Goal: Browse casually: Explore the website without a specific task or goal

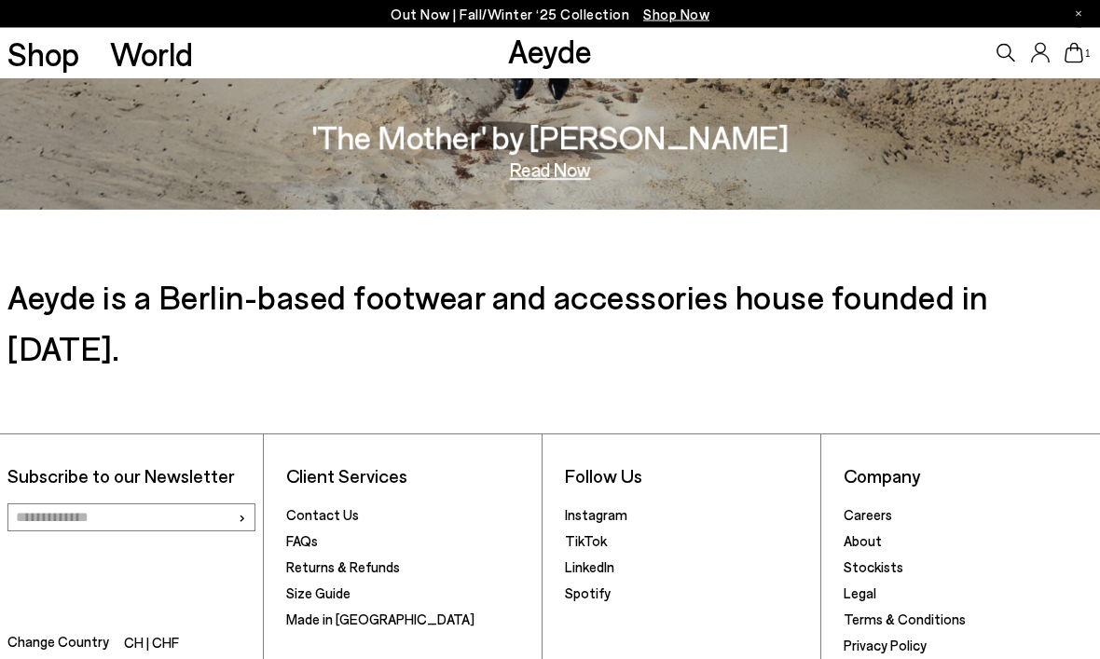
scroll to position [2675, 0]
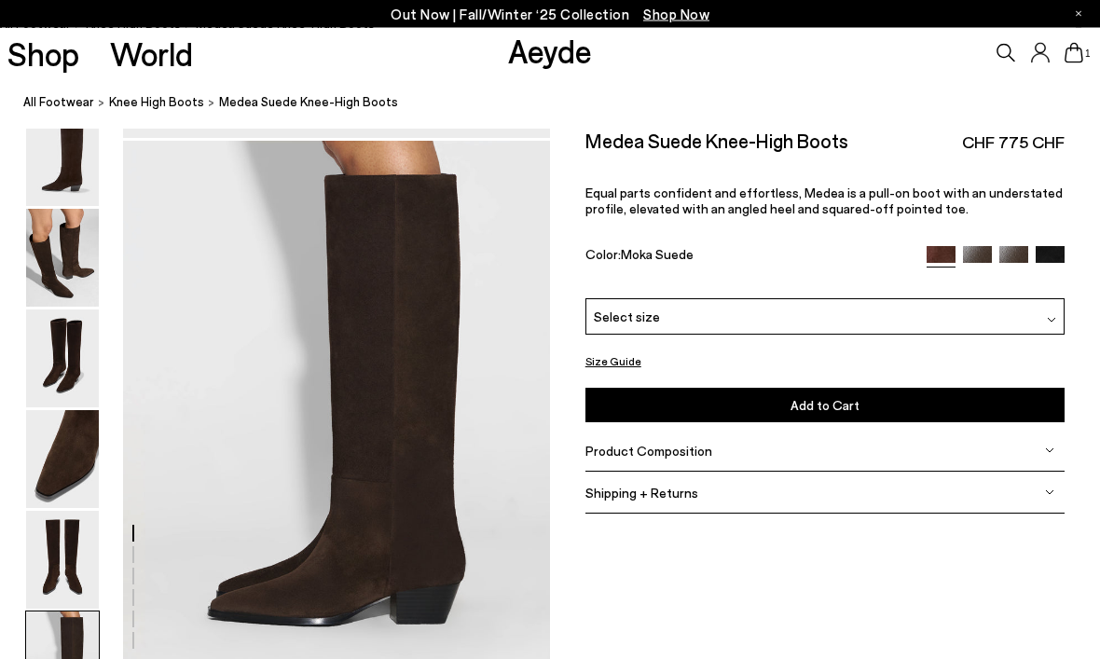
scroll to position [2850, 0]
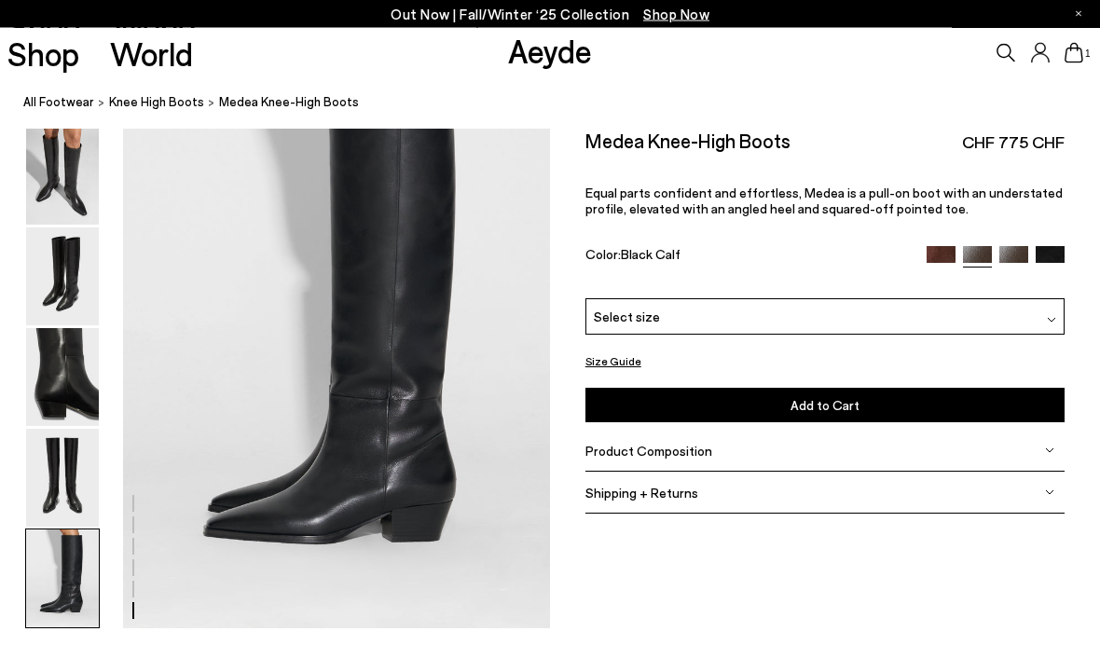
scroll to position [2932, 0]
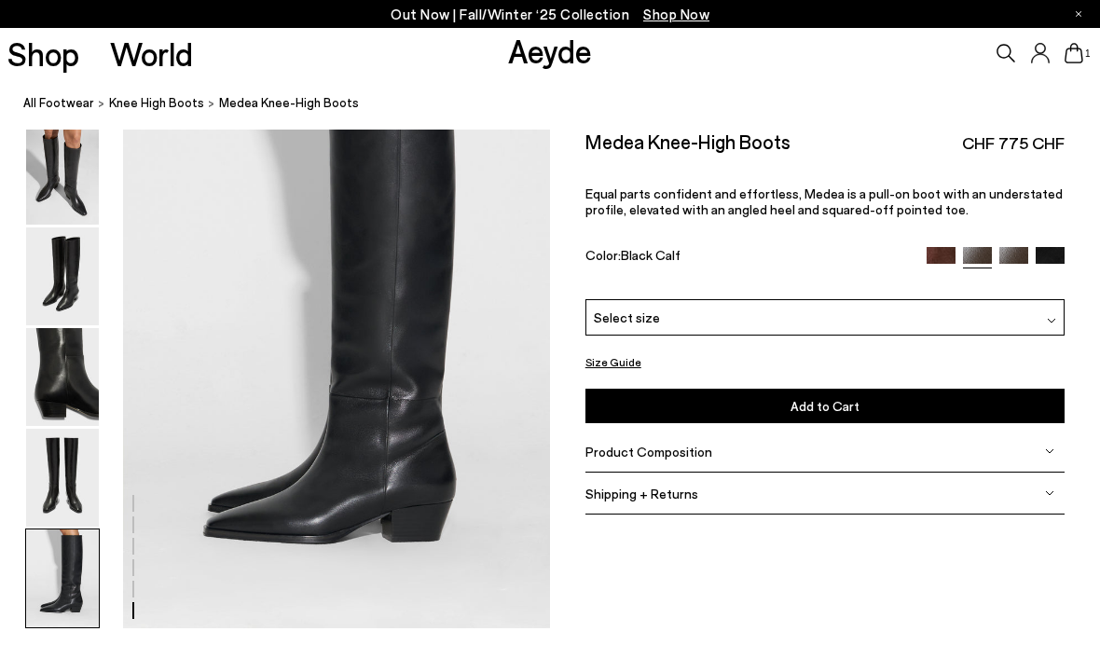
click at [1013, 202] on p "Equal parts confident and effortless, Medea is a pull-on boot with an understat…" at bounding box center [826, 202] width 480 height 32
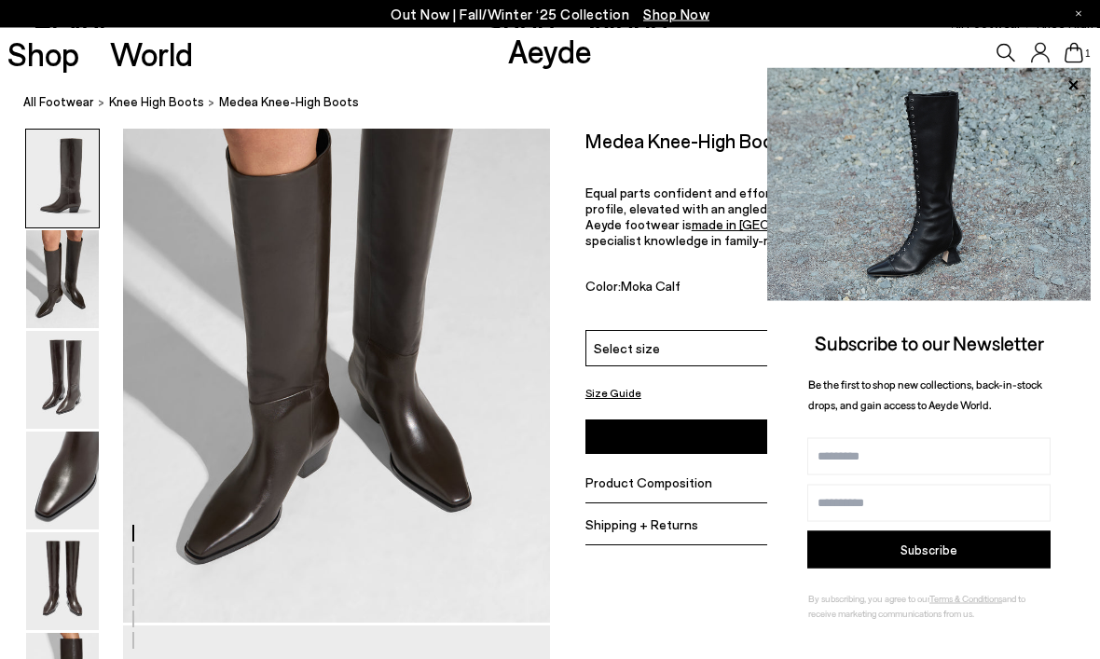
scroll to position [711, 0]
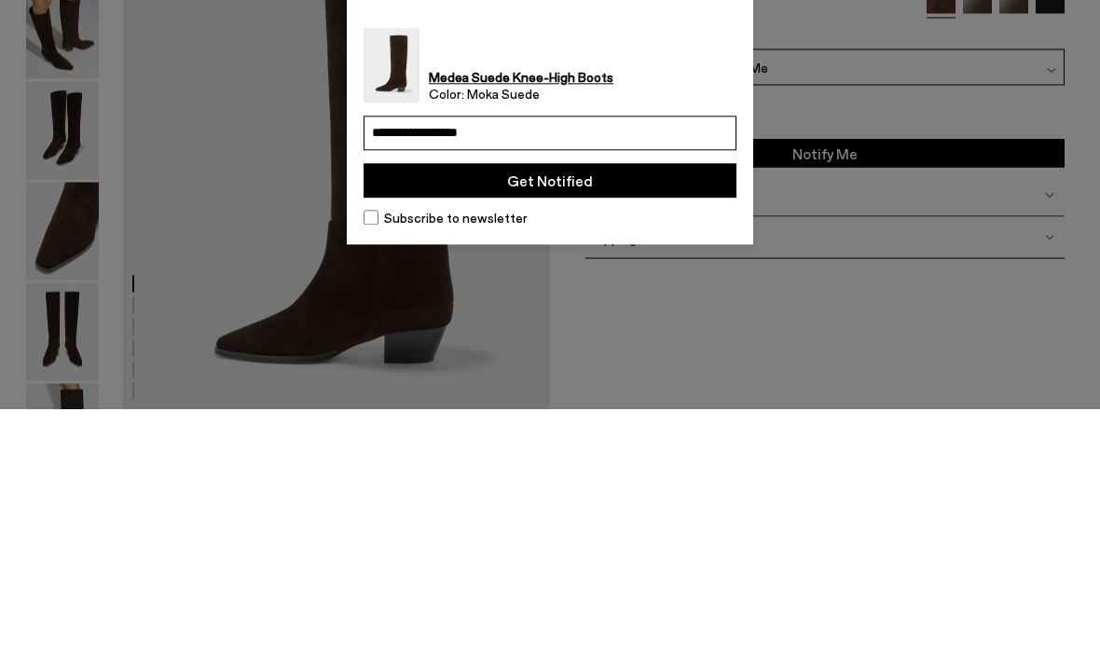
type input "**********"
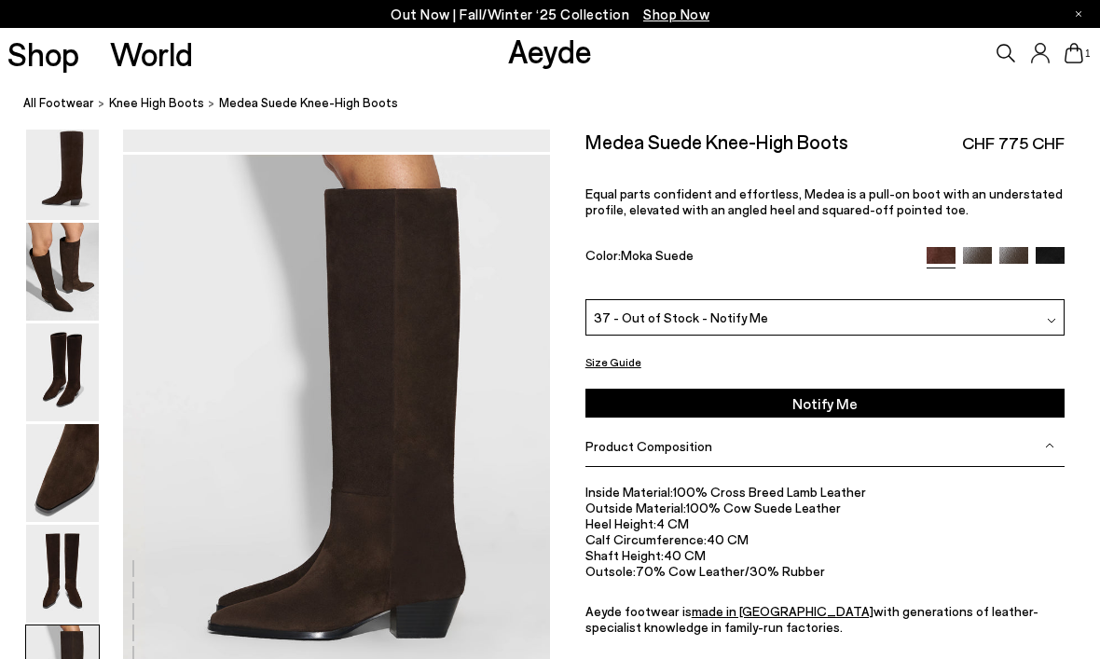
scroll to position [2835, 0]
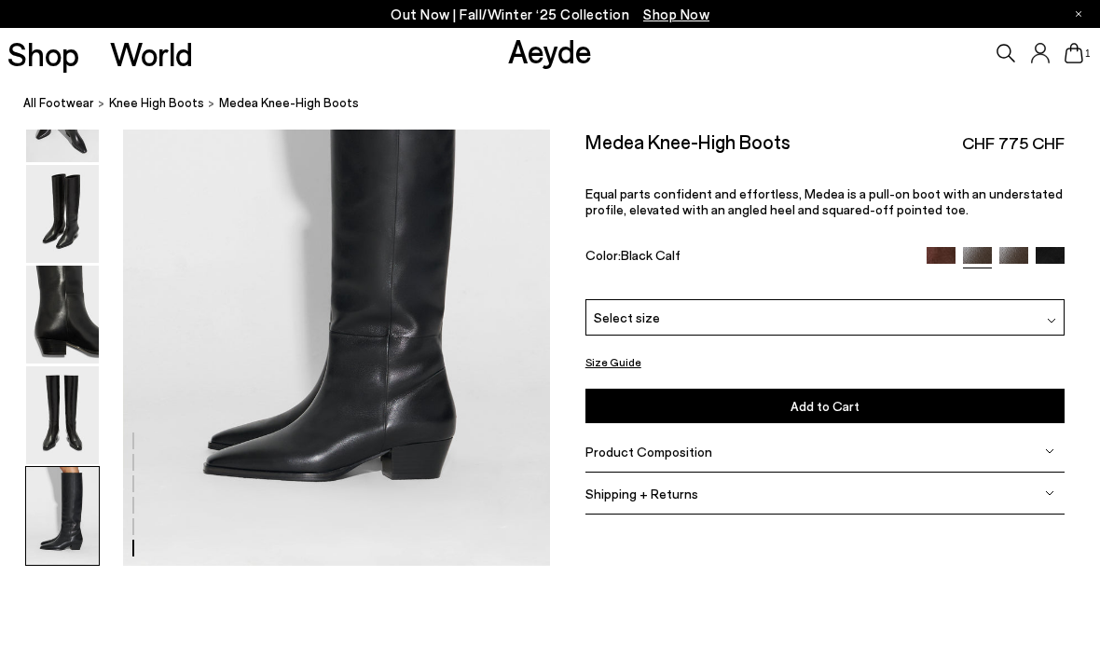
scroll to position [2994, 0]
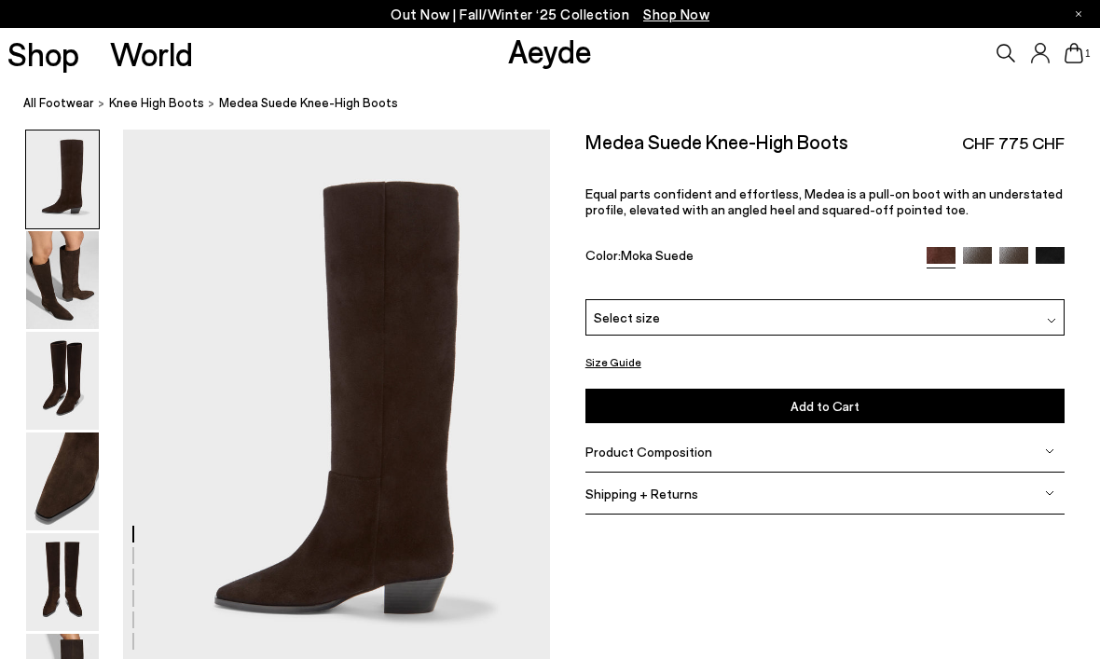
scroll to position [1, 0]
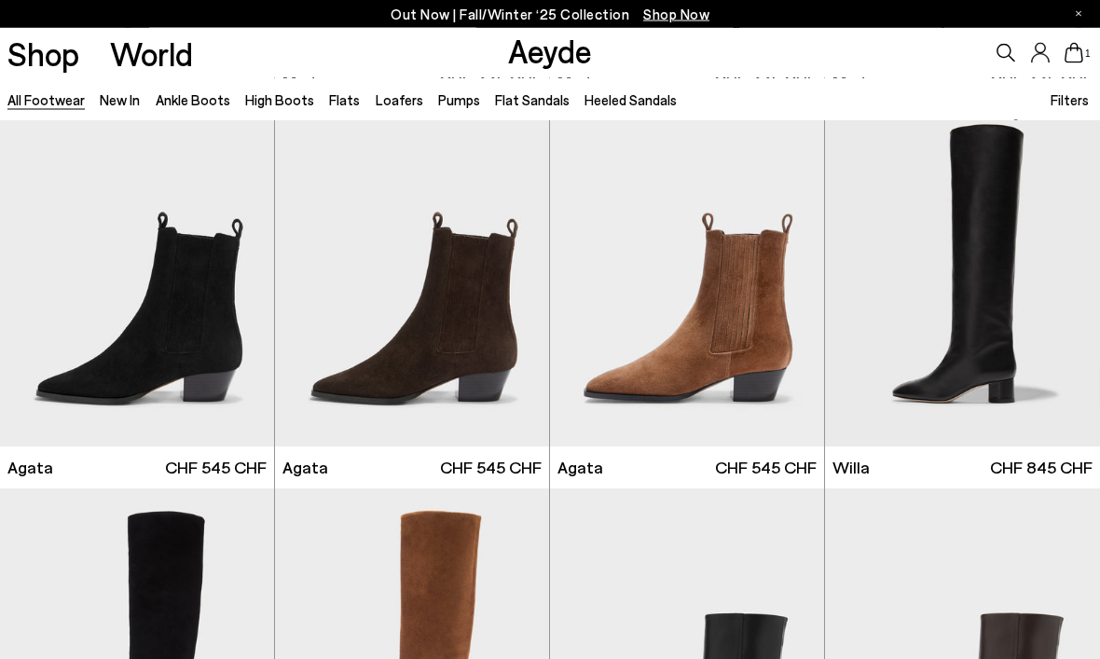
scroll to position [407, 0]
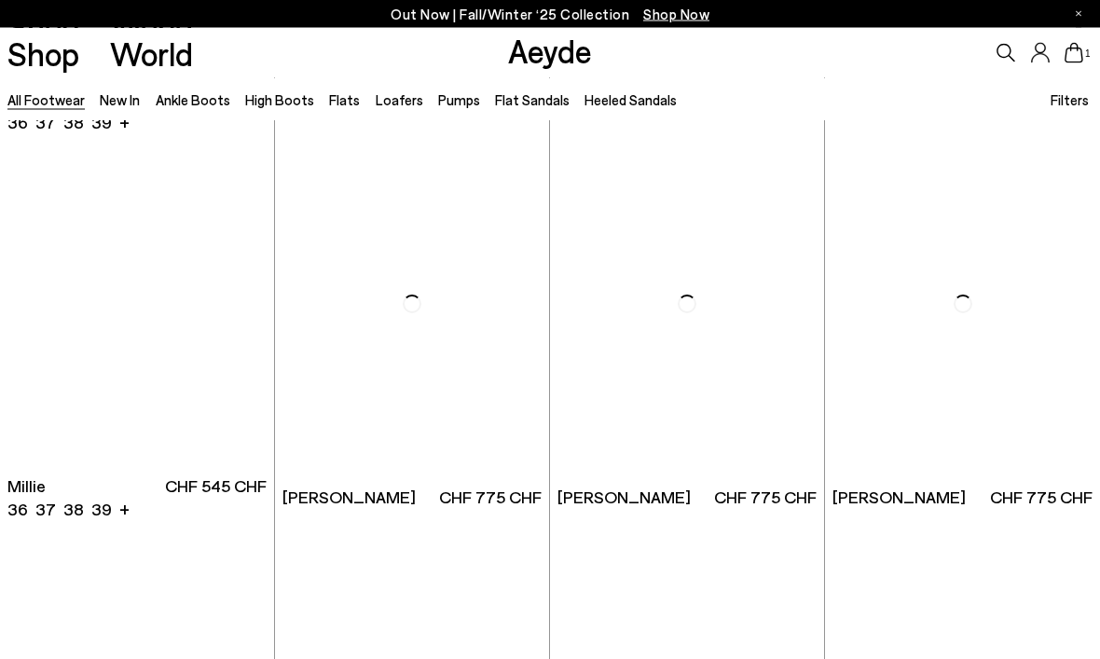
scroll to position [6948, 0]
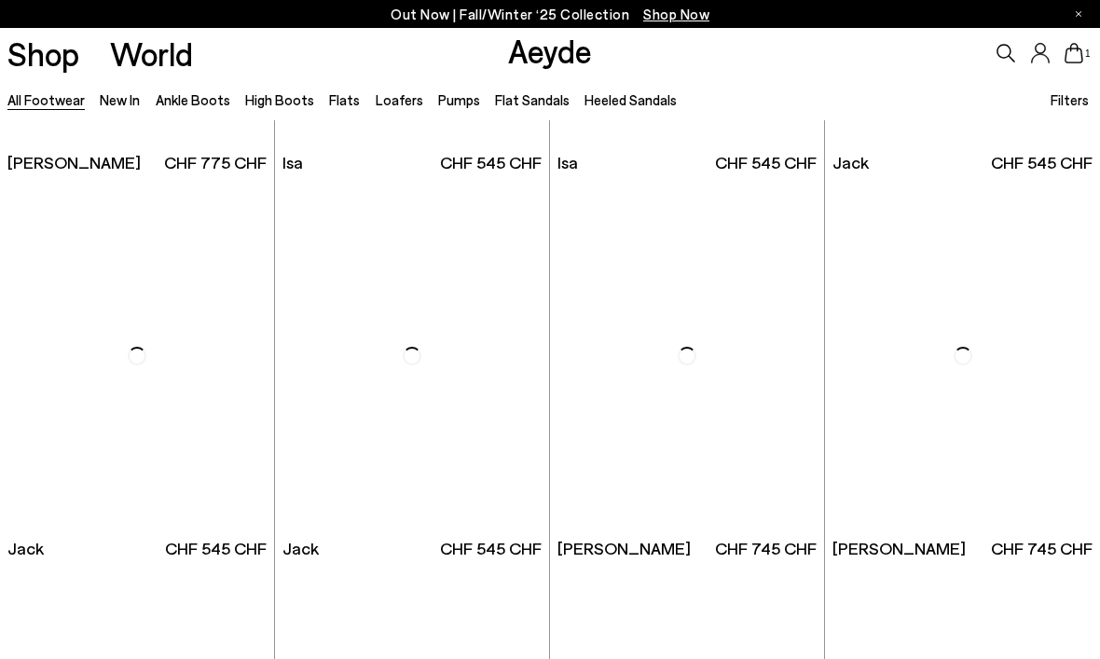
scroll to position [9611, 0]
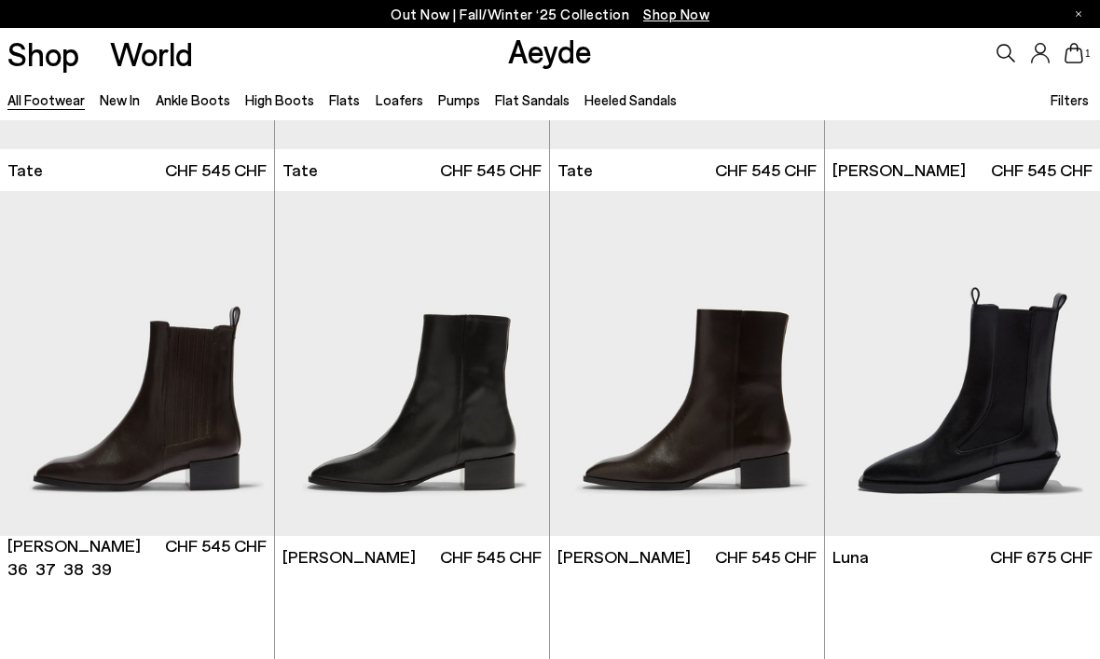
scroll to position [10724, 0]
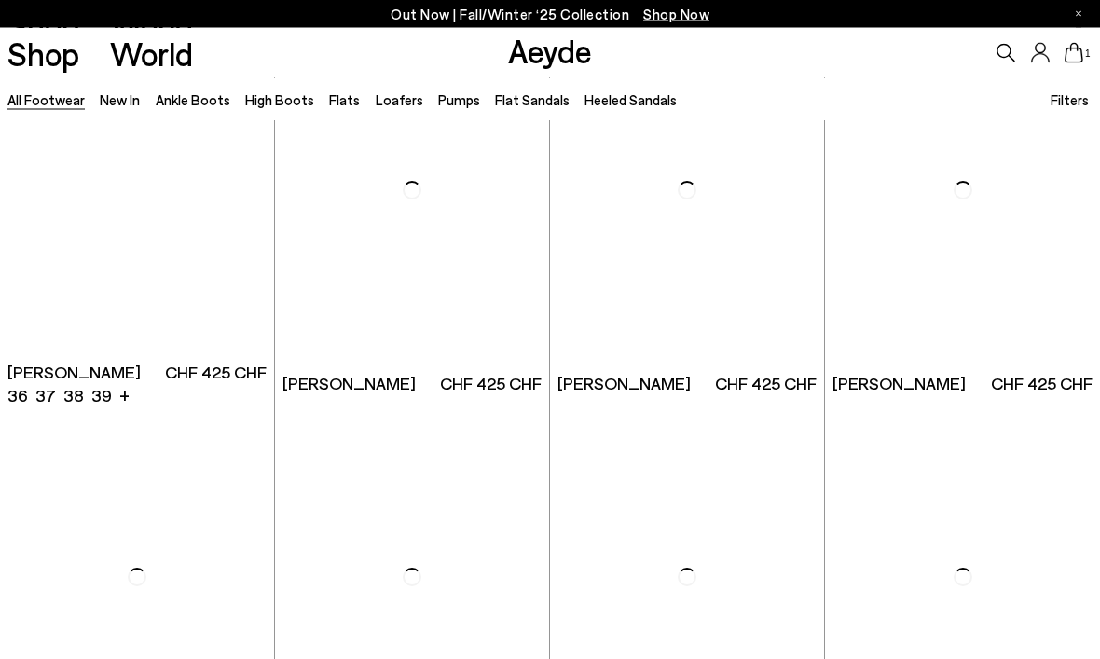
scroll to position [14031, 0]
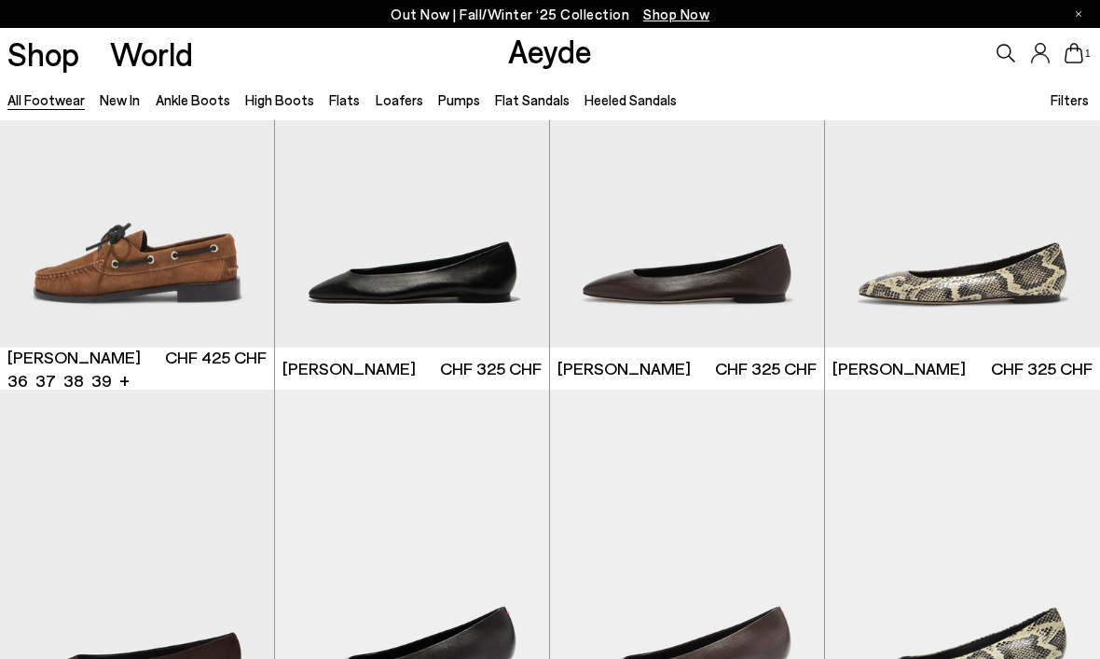
scroll to position [14638, 0]
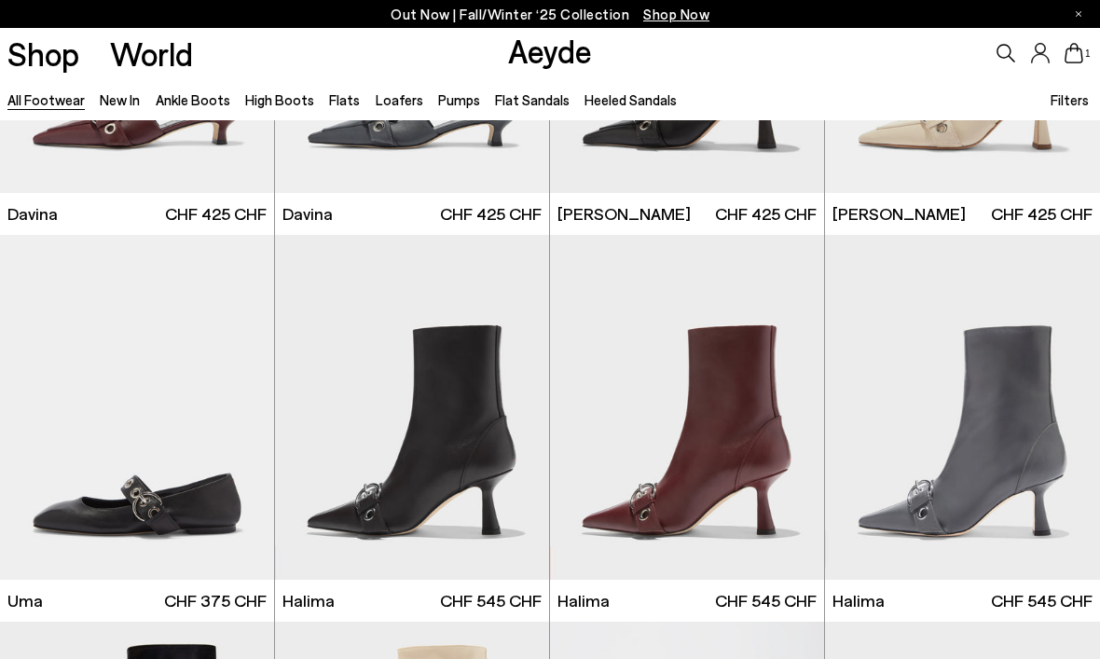
scroll to position [17346, 0]
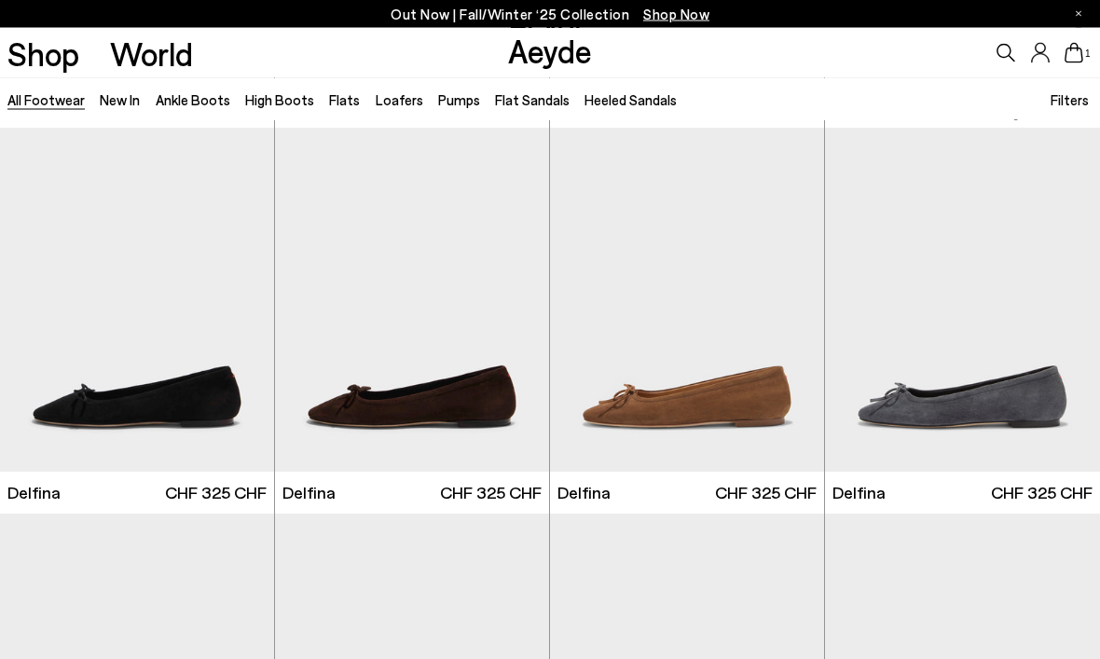
scroll to position [20497, 0]
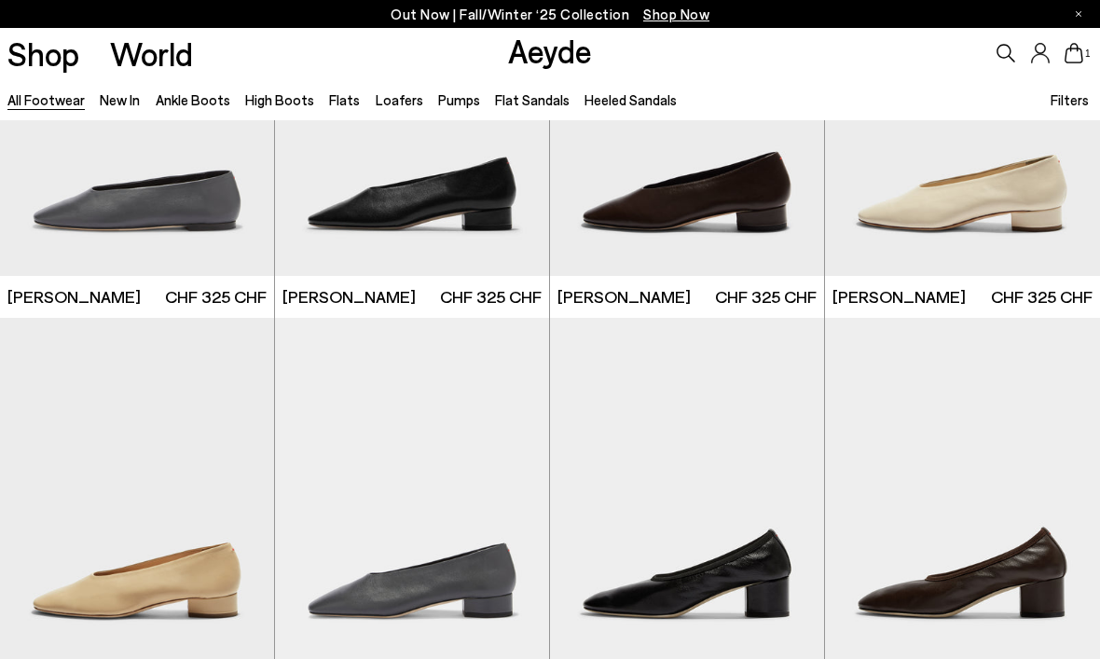
scroll to position [21573, 0]
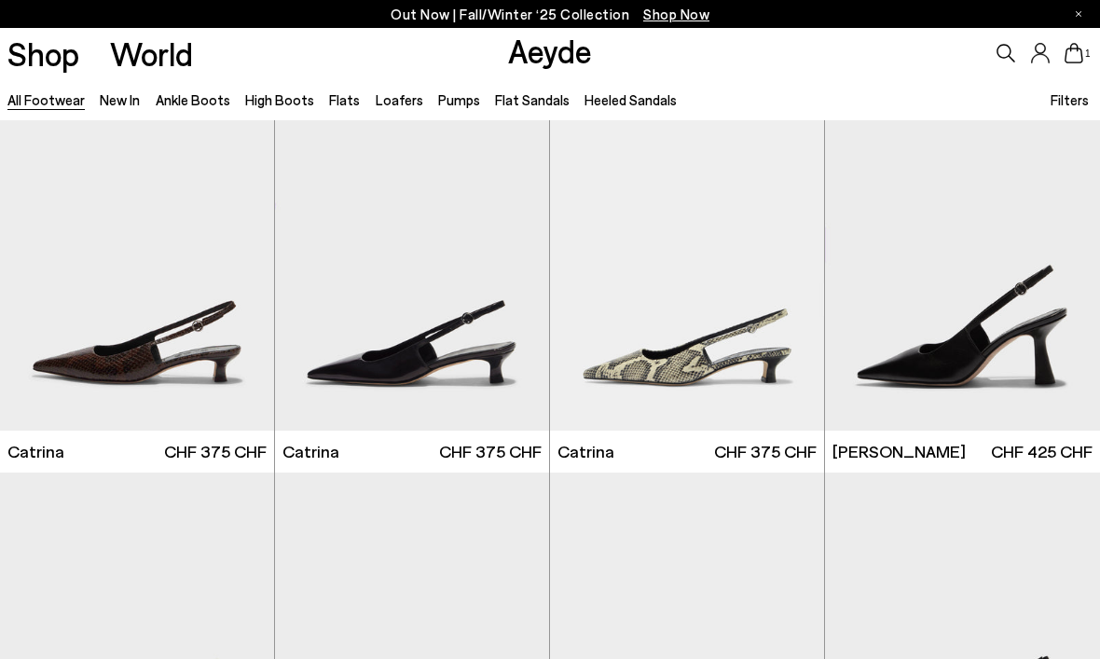
scroll to position [23644, 0]
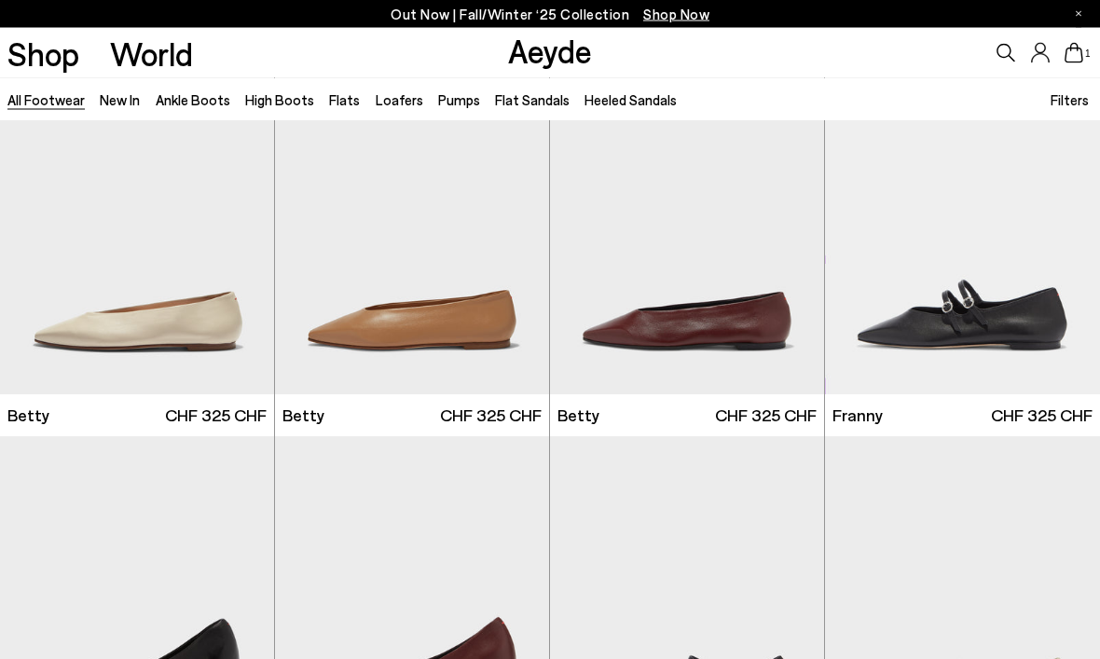
scroll to position [26168, 0]
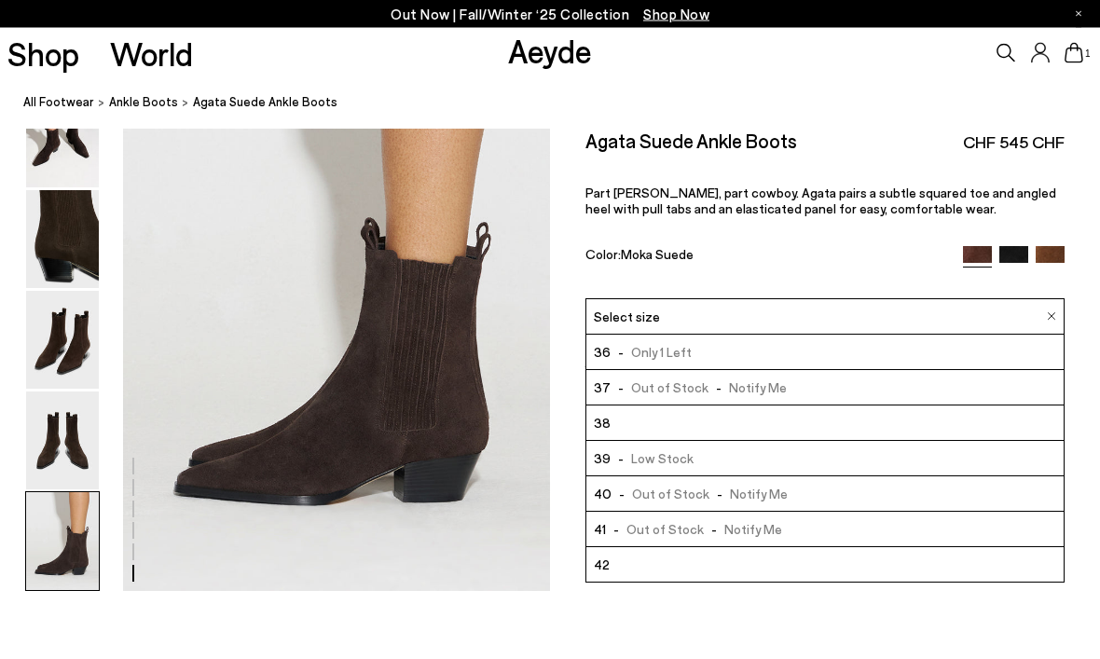
scroll to position [2978, 0]
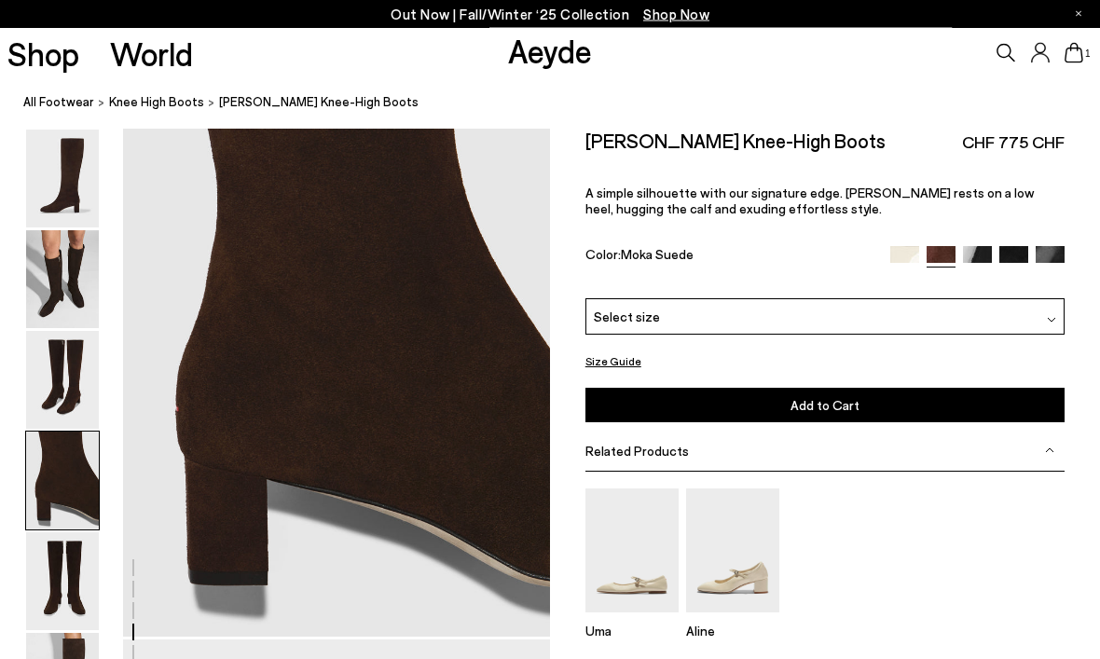
scroll to position [1786, 0]
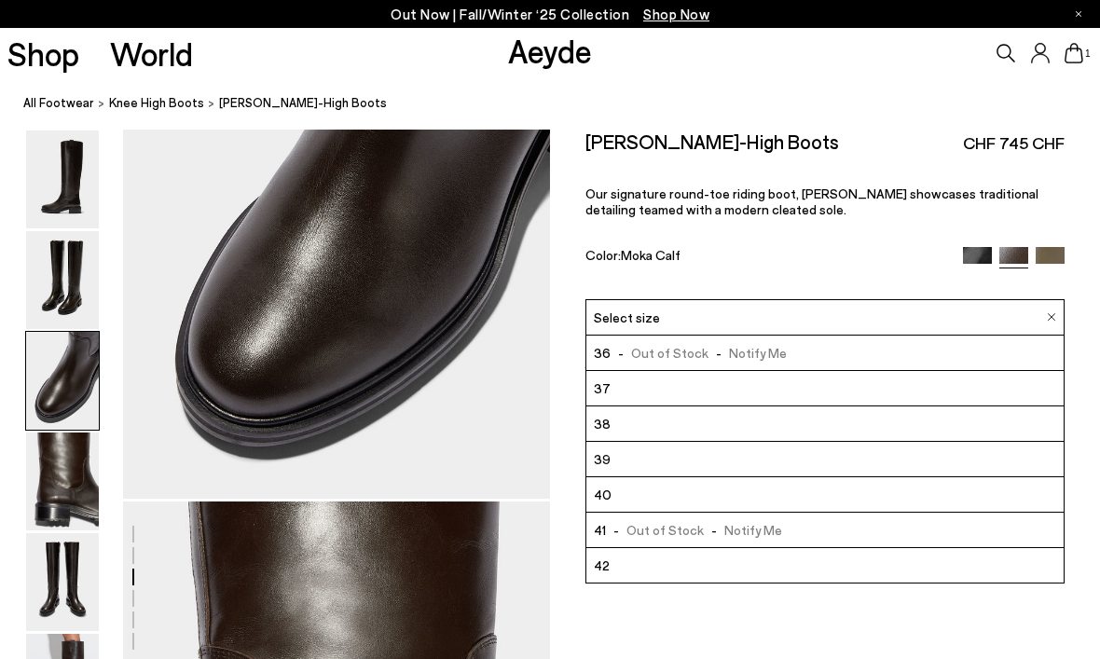
scroll to position [1310, 0]
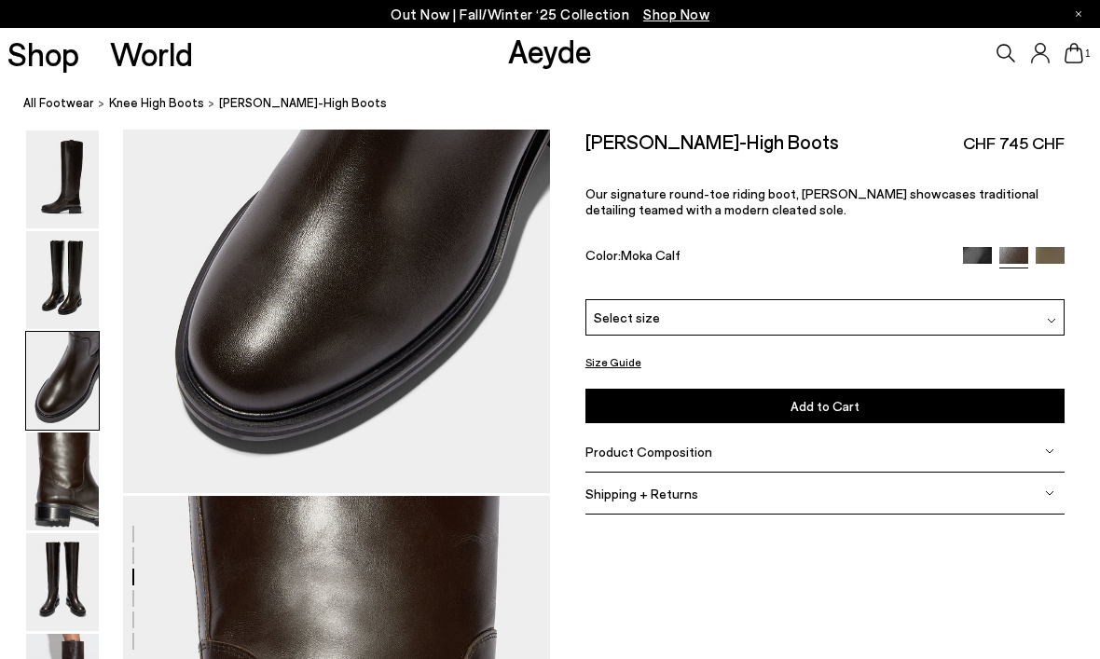
click at [666, 658] on div at bounding box center [550, 515] width 1100 height 3390
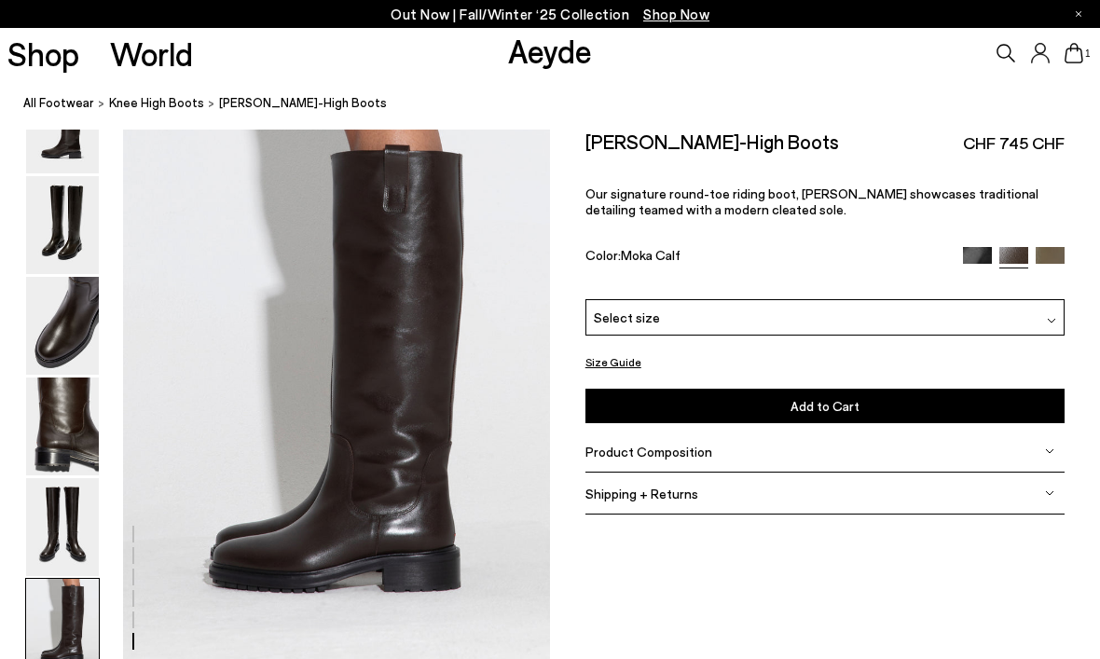
scroll to position [2841, 0]
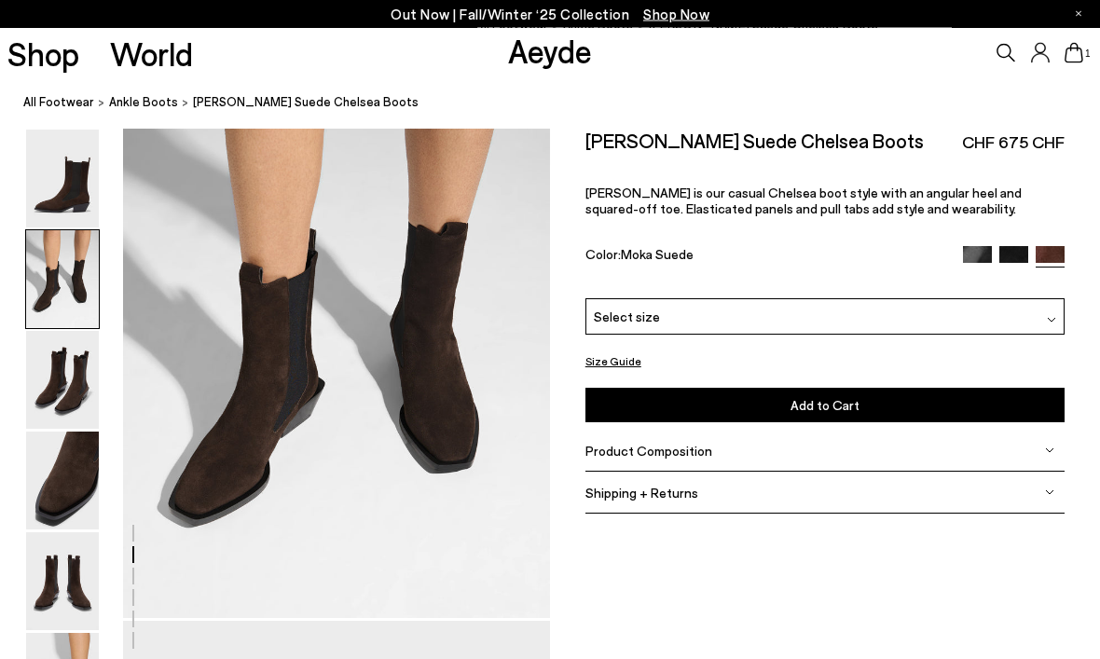
scroll to position [683, 0]
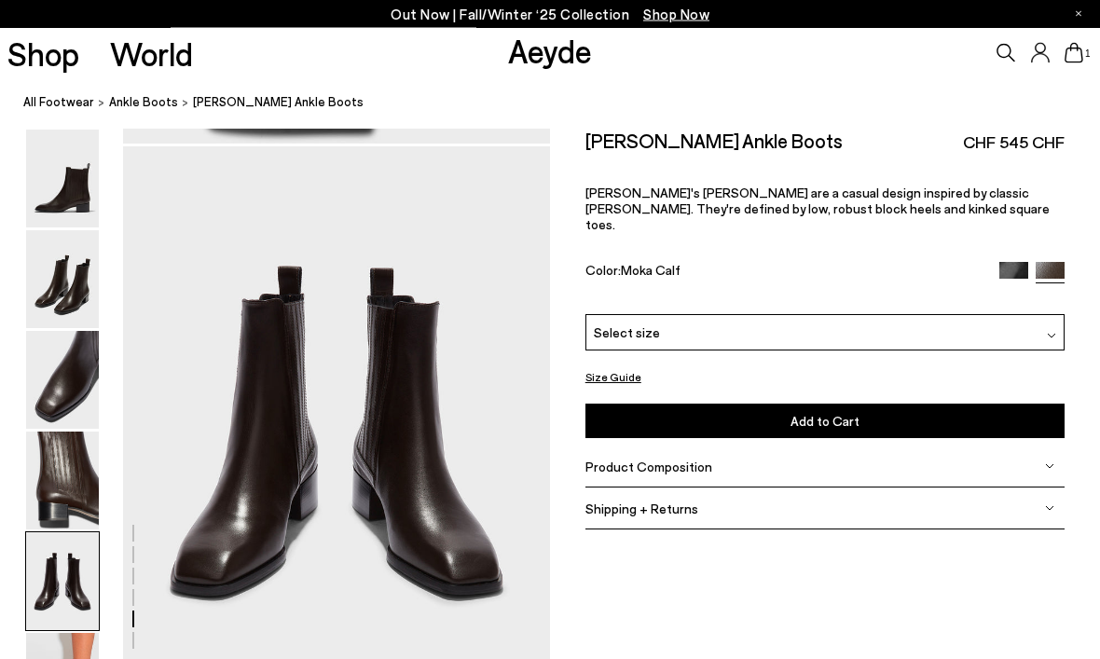
scroll to position [2272, 0]
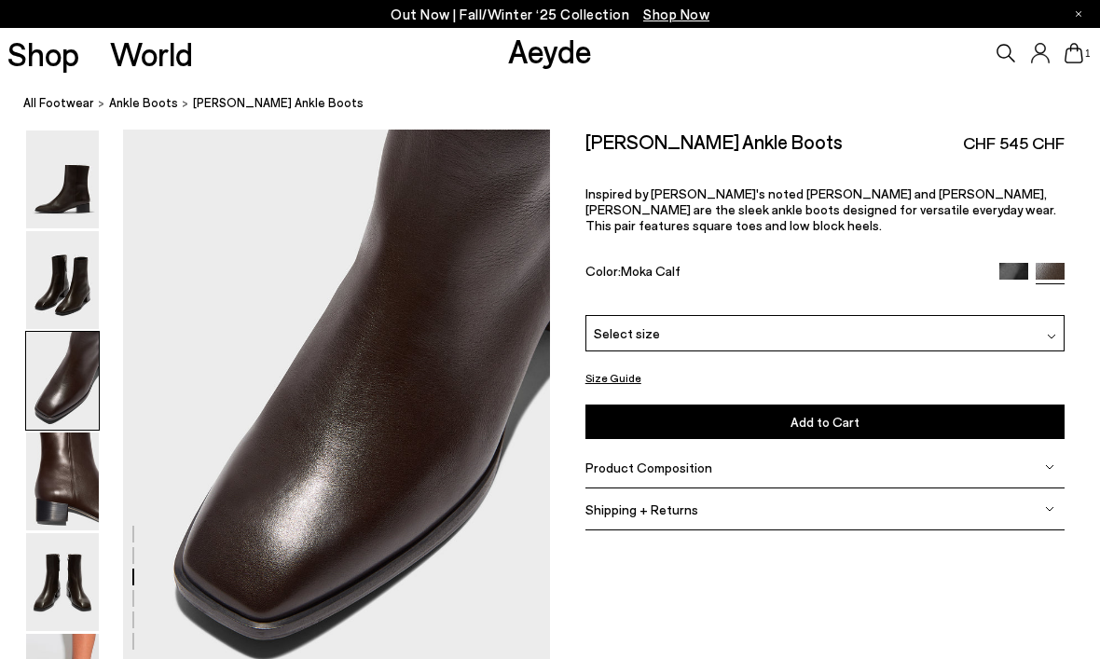
scroll to position [1285, 0]
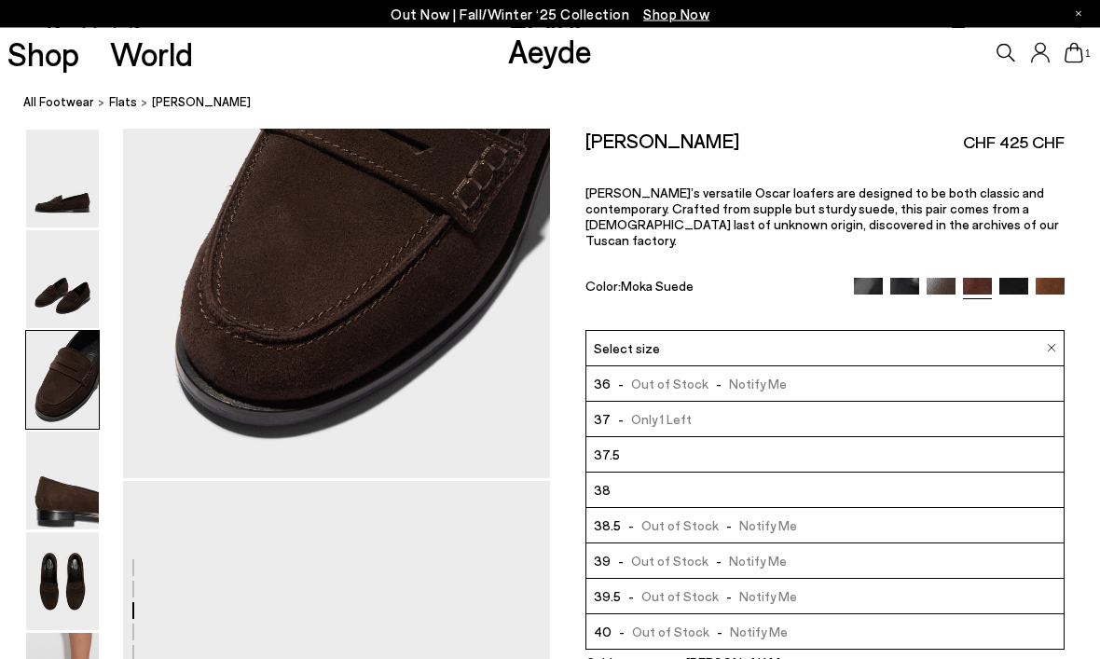
scroll to position [1325, 0]
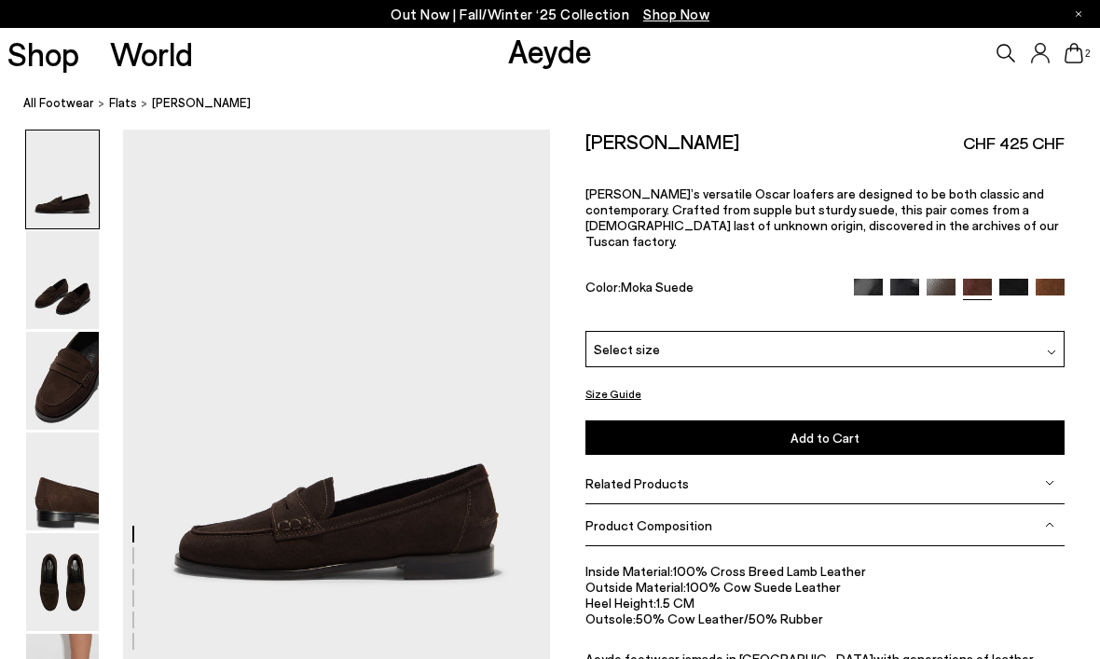
scroll to position [1387, 0]
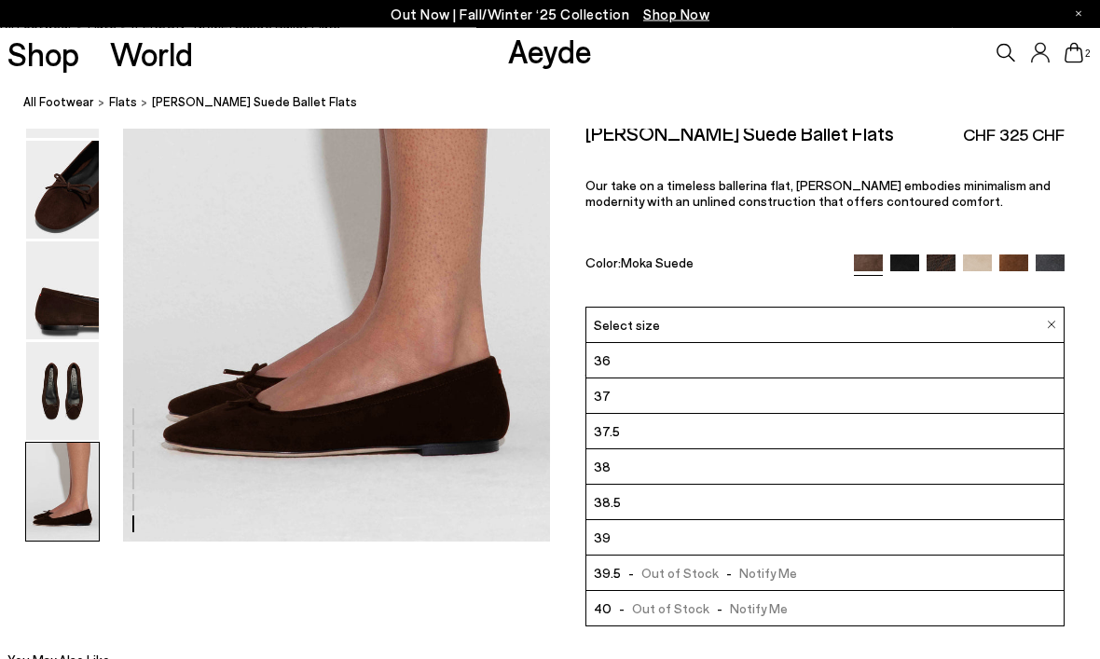
scroll to position [2978, 0]
